Goal: Book appointment/travel/reservation

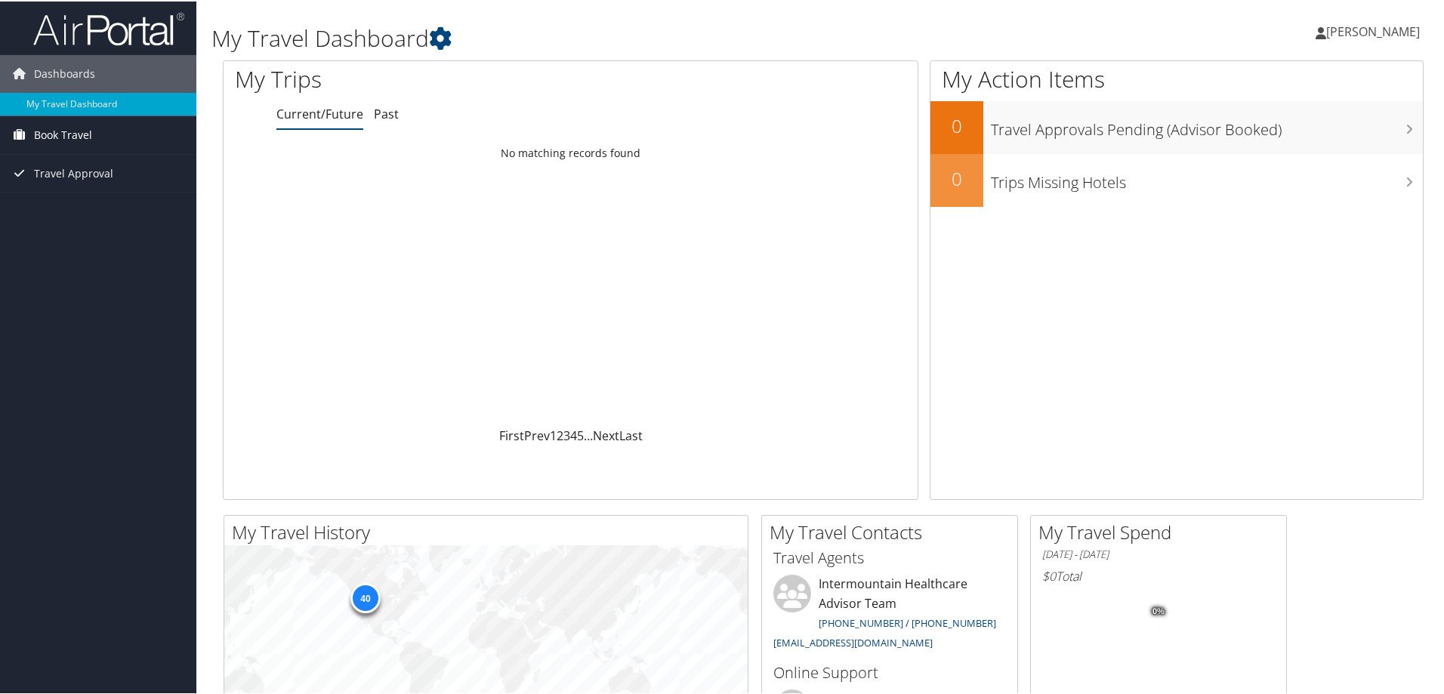
click at [62, 128] on span "Book Travel" at bounding box center [63, 134] width 58 height 38
click at [108, 164] on link "Approval Request (Beta)" at bounding box center [98, 164] width 196 height 23
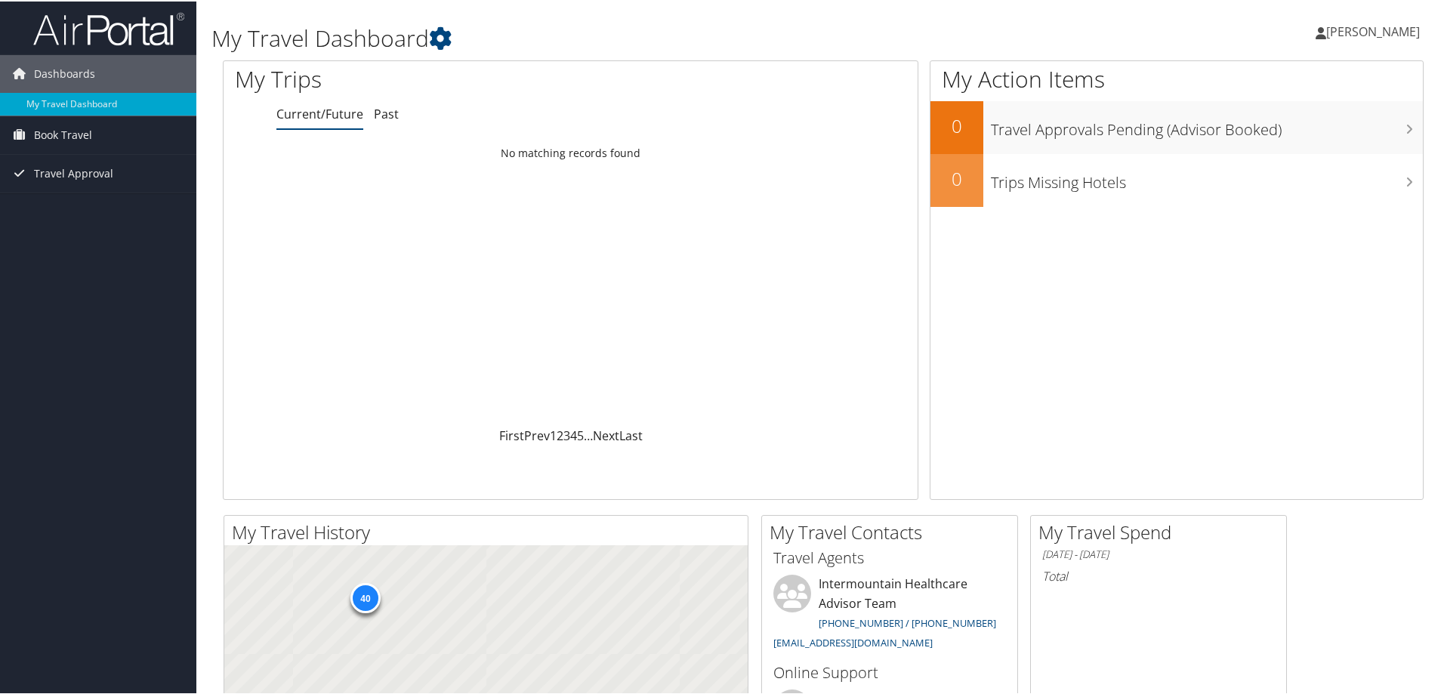
click at [39, 131] on span "Book Travel" at bounding box center [63, 134] width 58 height 38
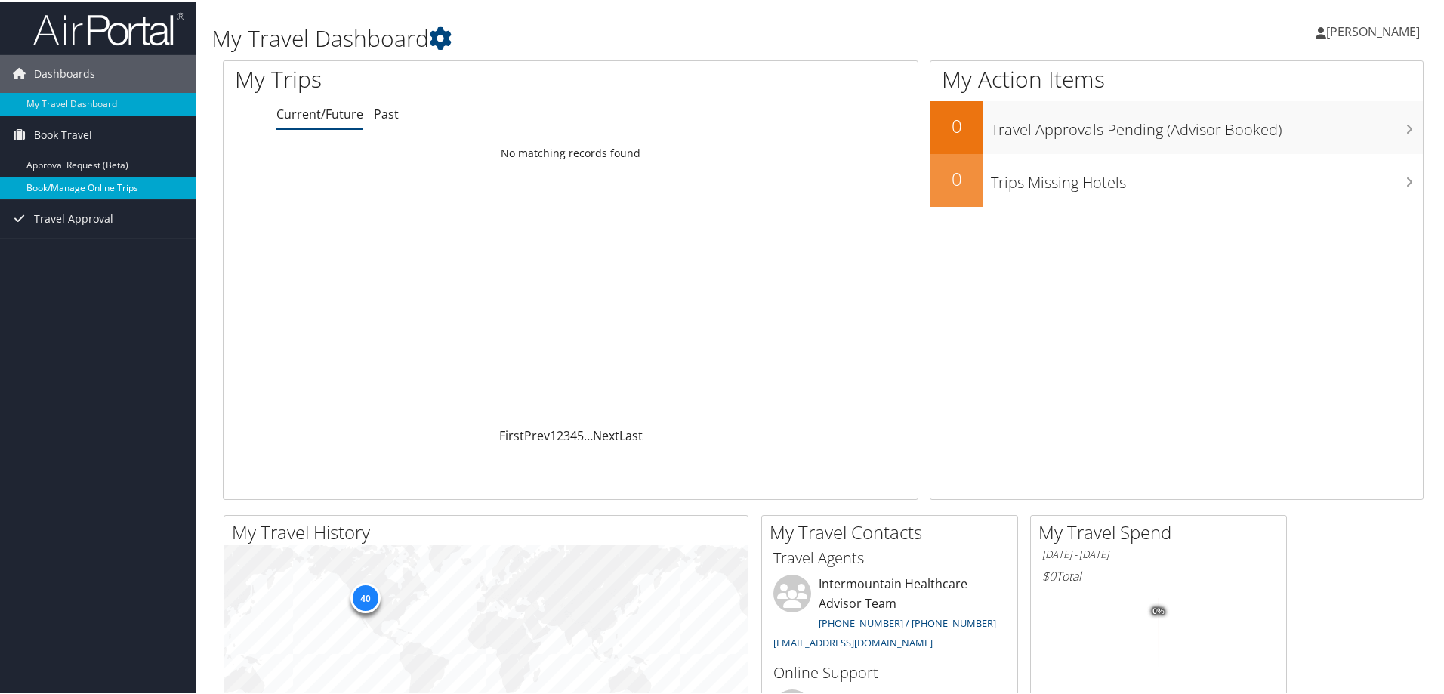
click at [79, 184] on link "Book/Manage Online Trips" at bounding box center [98, 186] width 196 height 23
